Goal: Transaction & Acquisition: Purchase product/service

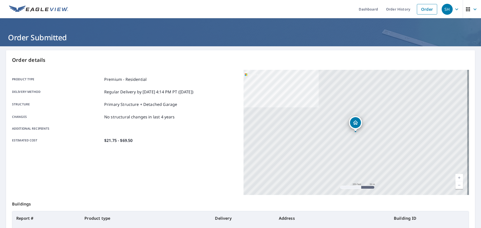
scroll to position [66, 0]
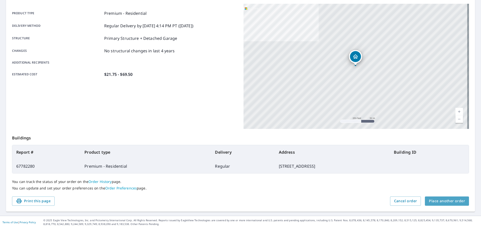
click at [453, 202] on span "Place another order" at bounding box center [447, 201] width 36 height 6
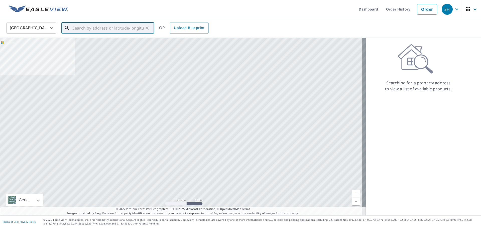
click at [90, 29] on input "text" at bounding box center [107, 28] width 71 height 14
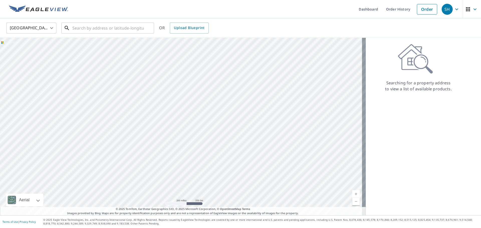
click at [88, 27] on input "text" at bounding box center [107, 28] width 71 height 14
paste input "[STREET_ADDRESS][PERSON_NAME]"
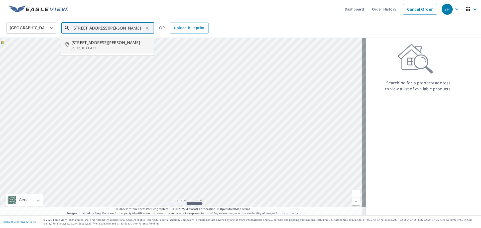
click at [102, 43] on span "[STREET_ADDRESS][PERSON_NAME]" at bounding box center [110, 43] width 79 height 6
type input "[STREET_ADDRESS][PERSON_NAME]"
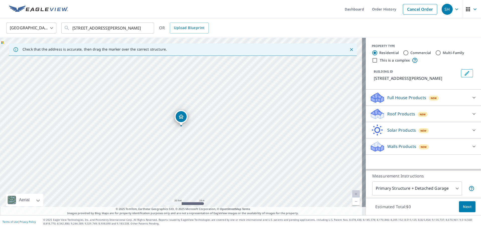
click at [401, 112] on p "Roof Products" at bounding box center [401, 114] width 28 height 6
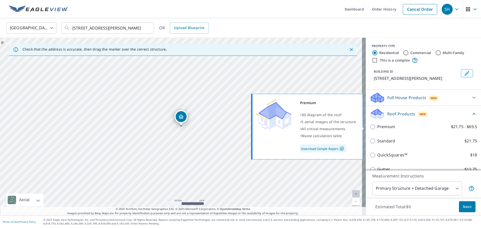
click at [383, 126] on p "Premium" at bounding box center [386, 127] width 18 height 6
click at [377, 126] on input "Premium $21.75 - $69.5" at bounding box center [373, 127] width 8 height 6
checkbox input "true"
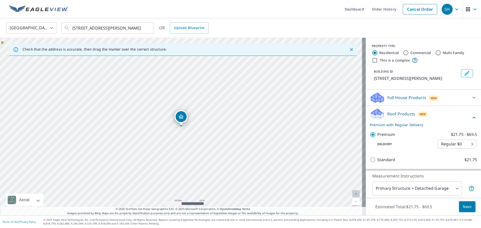
click at [465, 207] on span "Next" at bounding box center [467, 207] width 9 height 6
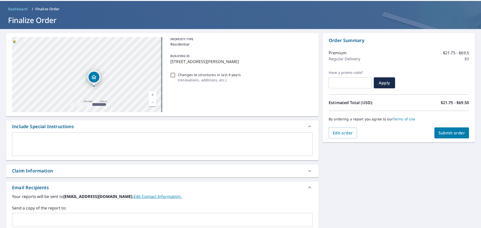
scroll to position [25, 0]
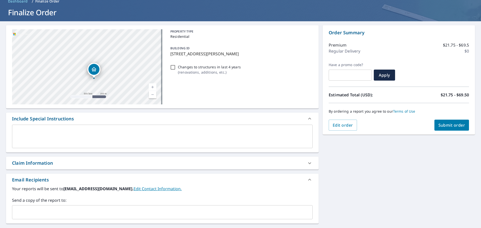
click at [113, 159] on div "Claim Information" at bounding box center [162, 163] width 312 height 13
checkbox input "true"
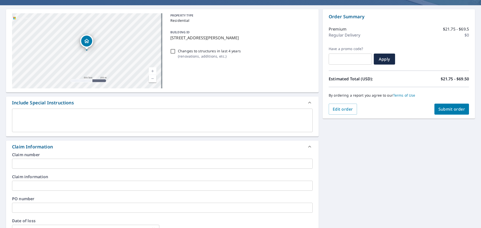
scroll to position [50, 0]
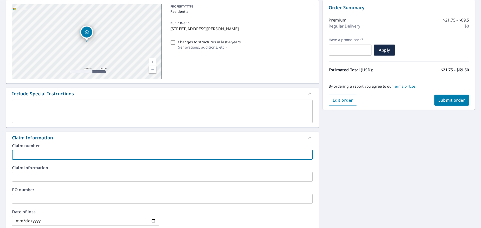
click at [47, 155] on input "text" at bounding box center [162, 155] width 300 height 10
type input "2"
checkbox input "true"
type input "20"
checkbox input "true"
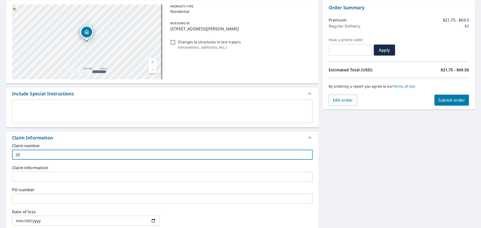
type input "206"
checkbox input "true"
type input "2061"
checkbox input "true"
type input "20618"
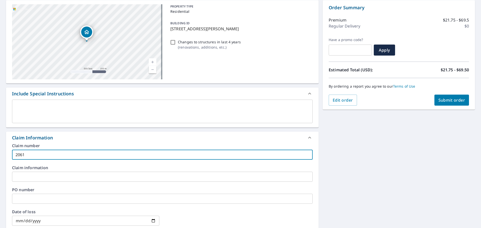
checkbox input "true"
type input "206188"
checkbox input "true"
type input "2061881"
checkbox input "true"
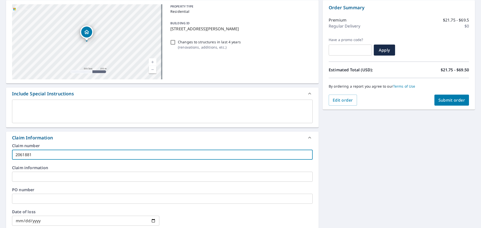
type input "20618813"
checkbox input "true"
type input "20618813"
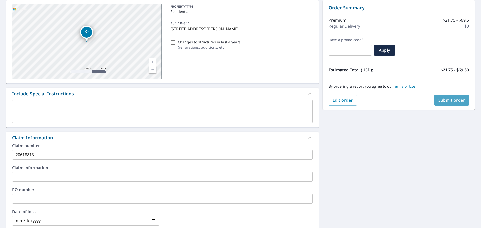
click at [444, 99] on span "Submit order" at bounding box center [451, 100] width 27 height 6
checkbox input "true"
